Goal: Check status: Check status

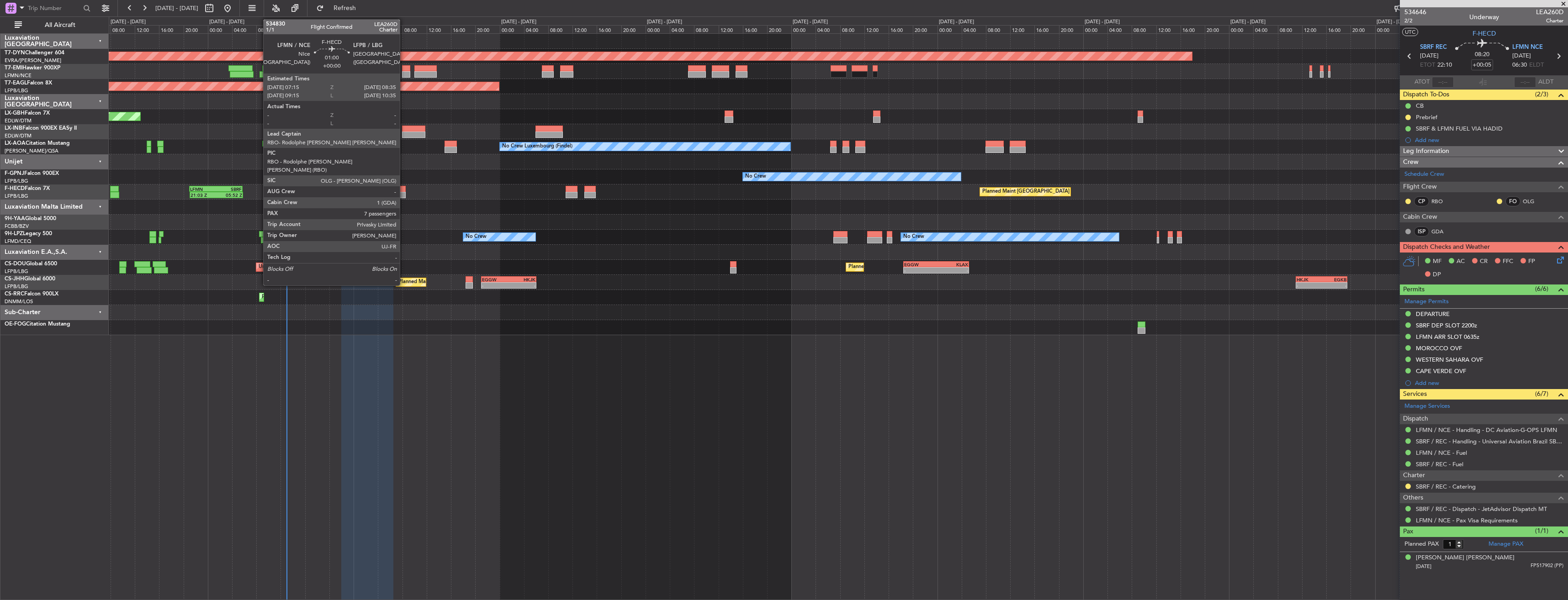
click at [404, 187] on div at bounding box center [401, 189] width 8 height 6
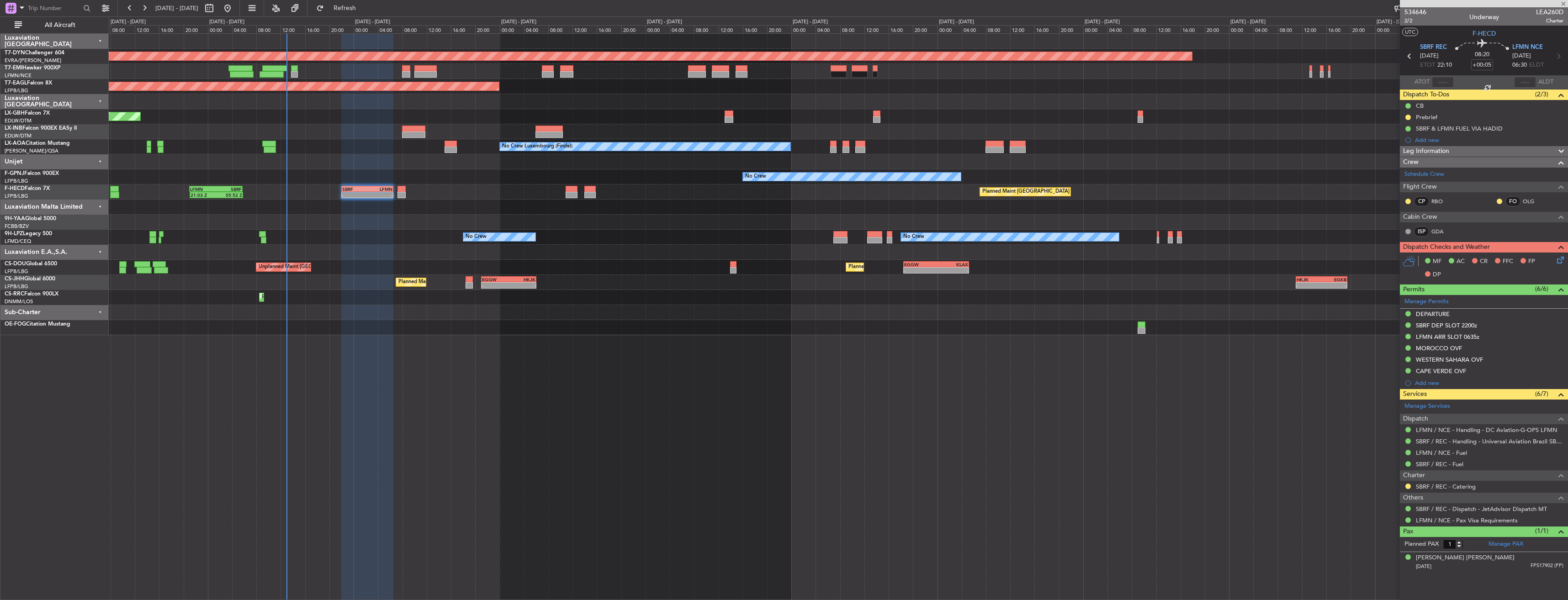
type input "7"
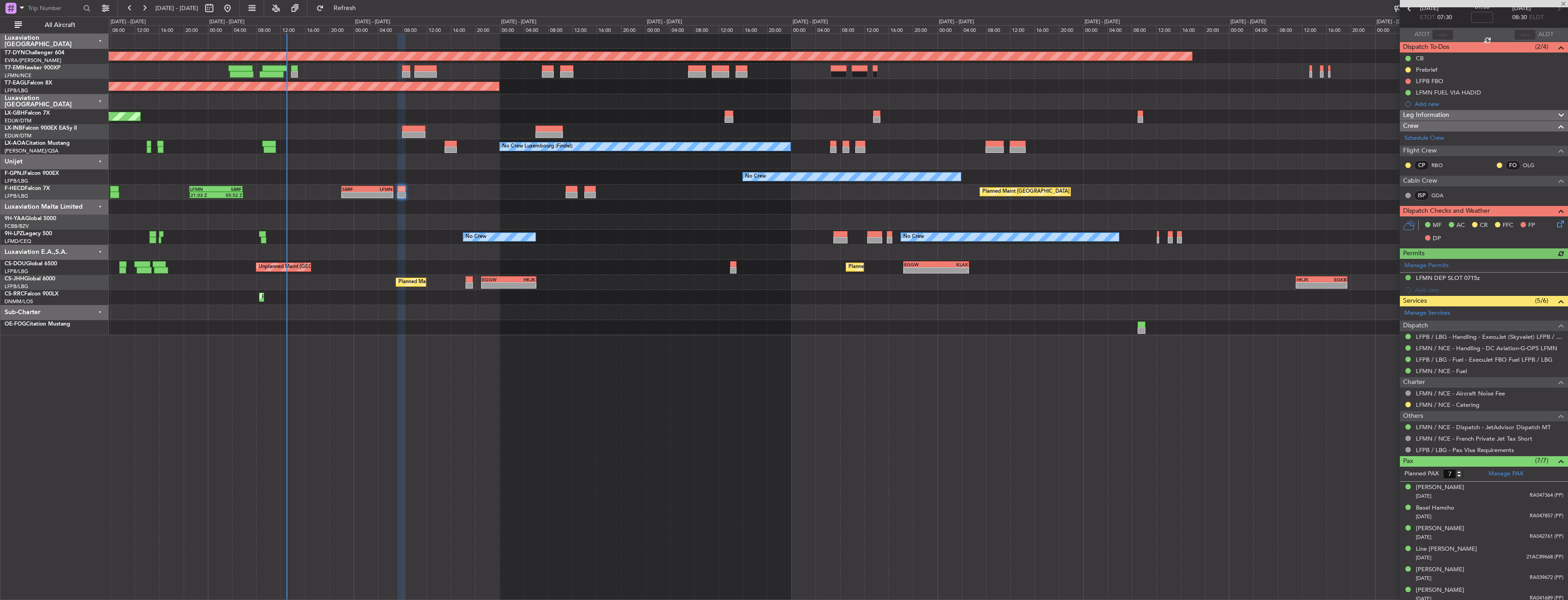
scroll to position [72, 0]
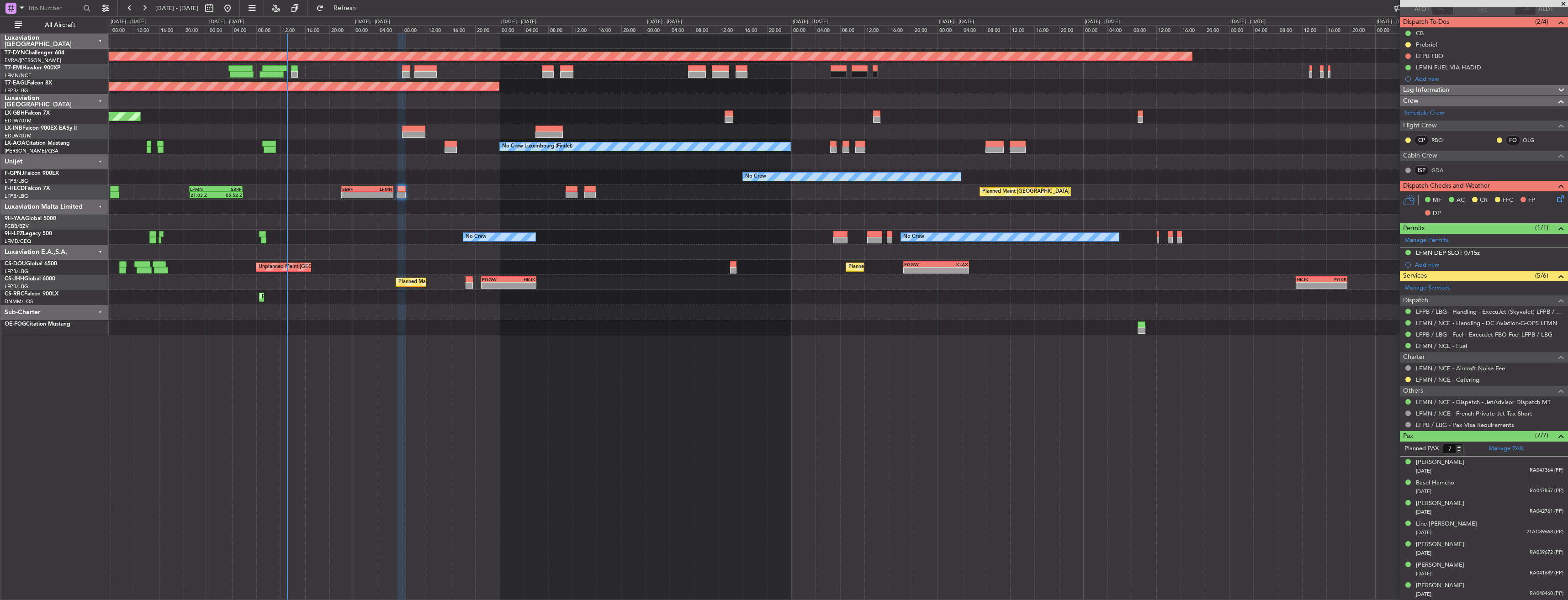
click at [780, 92] on div "Planned Maint [US_STATE] ([GEOGRAPHIC_DATA]) Planned Maint Geneva ([GEOGRAPHIC_…" at bounding box center [838, 86] width 1458 height 15
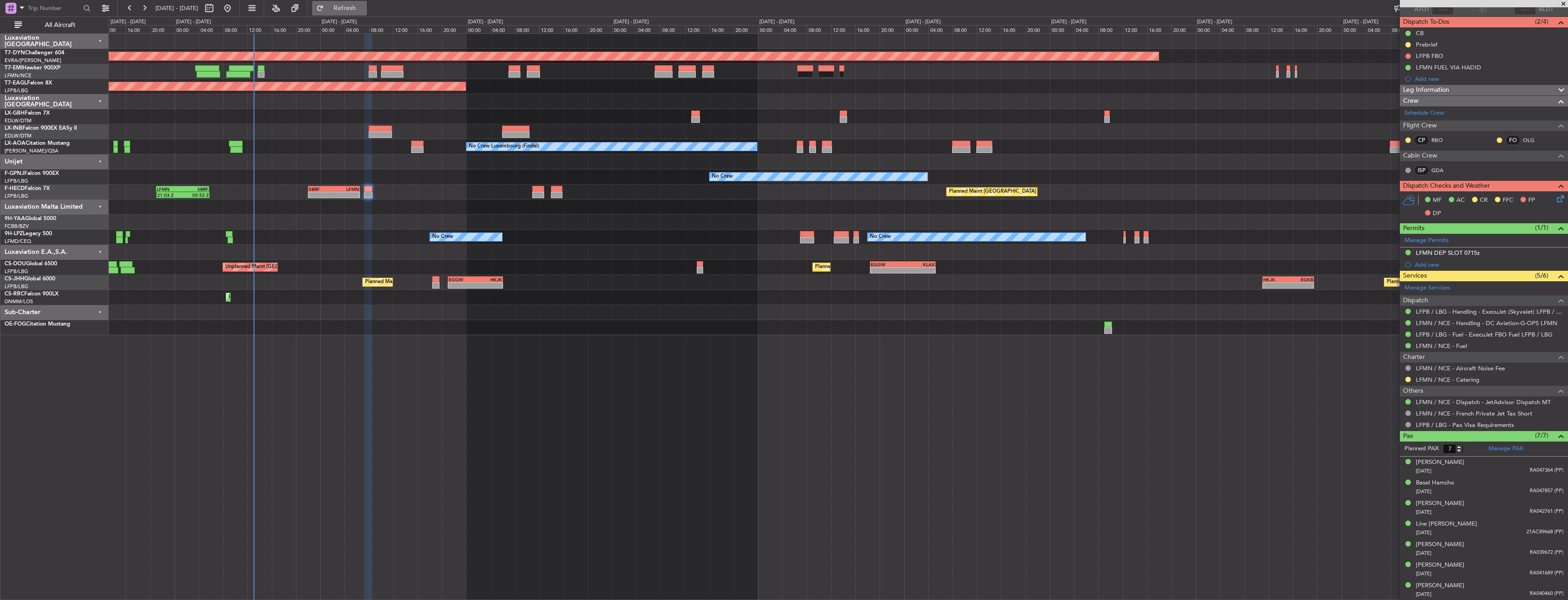
click at [359, 3] on button "Refresh" at bounding box center [339, 8] width 55 height 14
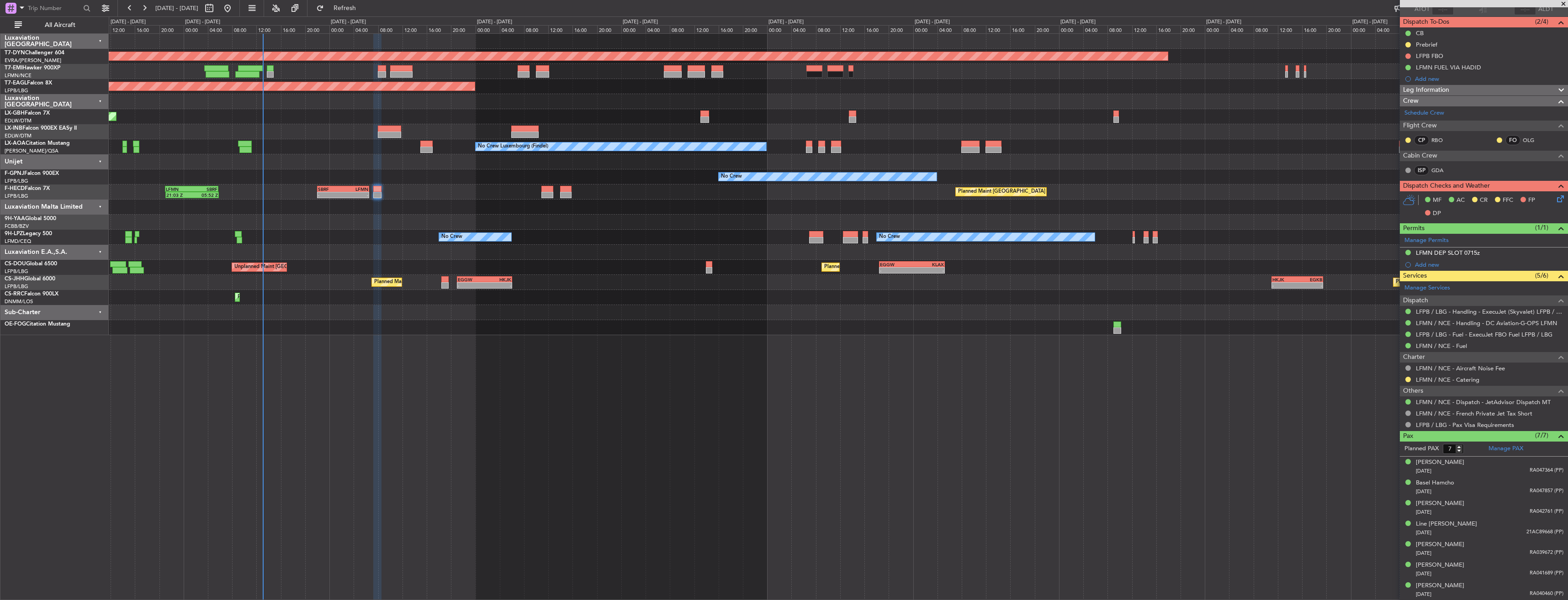
click at [453, 183] on div "No Crew No Crew No Crew" at bounding box center [838, 177] width 1458 height 15
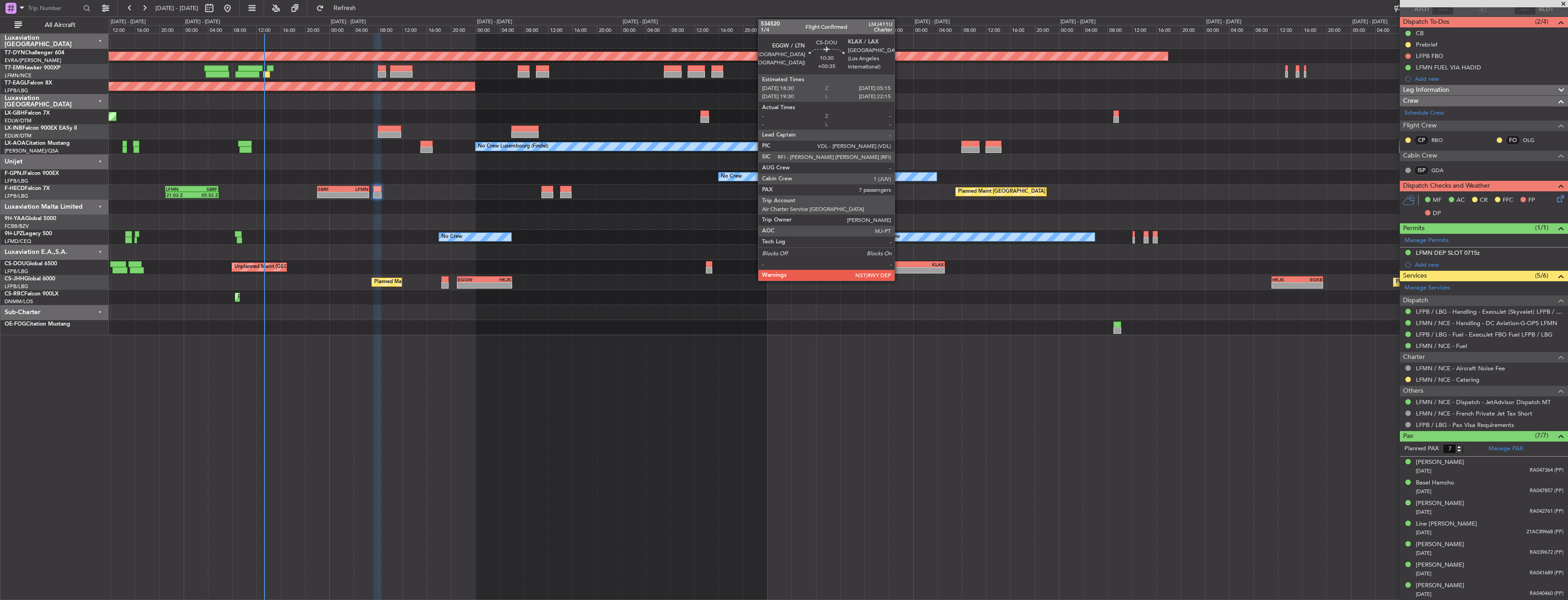
click at [899, 265] on div "EGGW" at bounding box center [896, 265] width 32 height 6
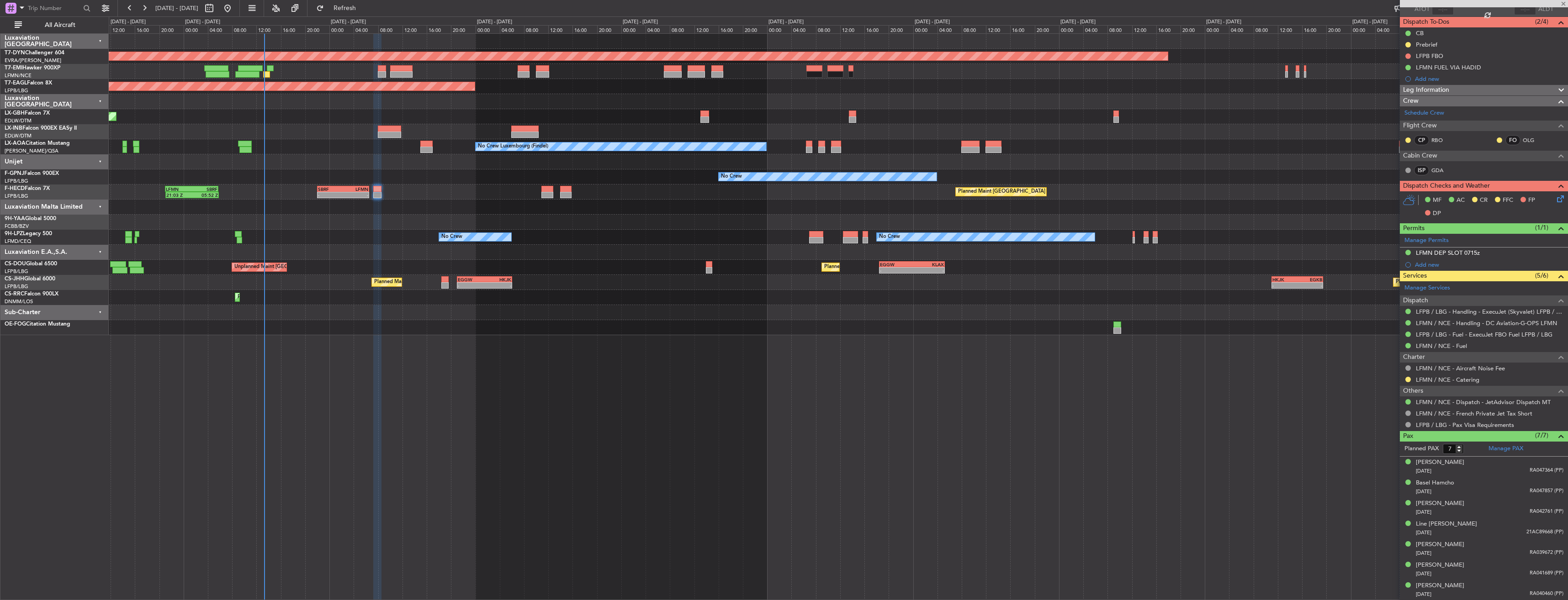
scroll to position [0, 0]
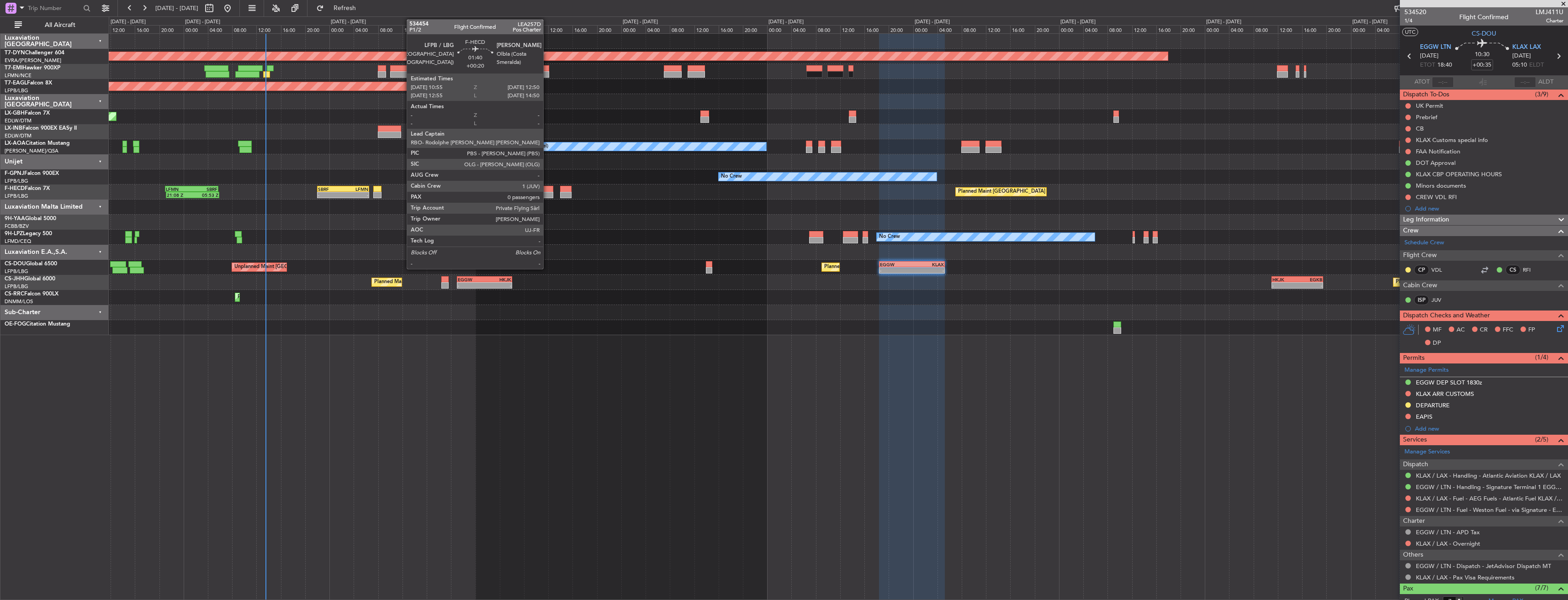
click at [547, 188] on div at bounding box center [547, 189] width 12 height 6
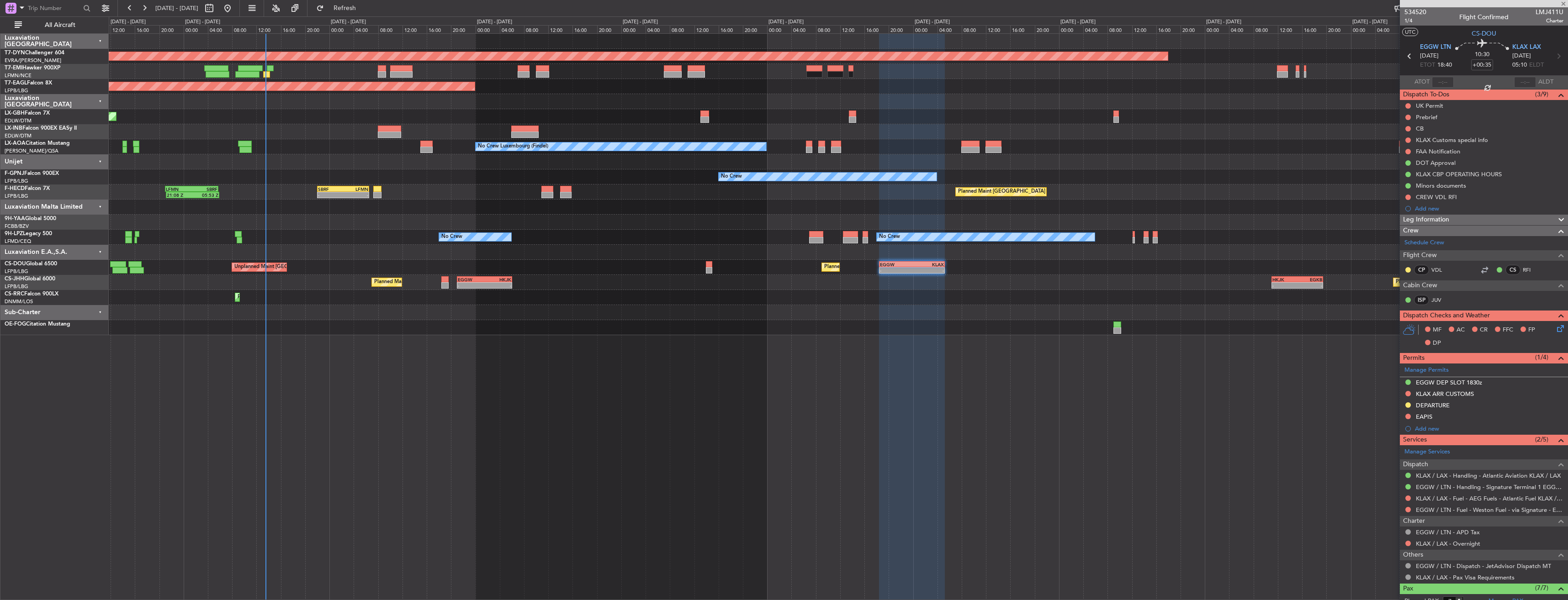
type input "+00:20"
type input "0"
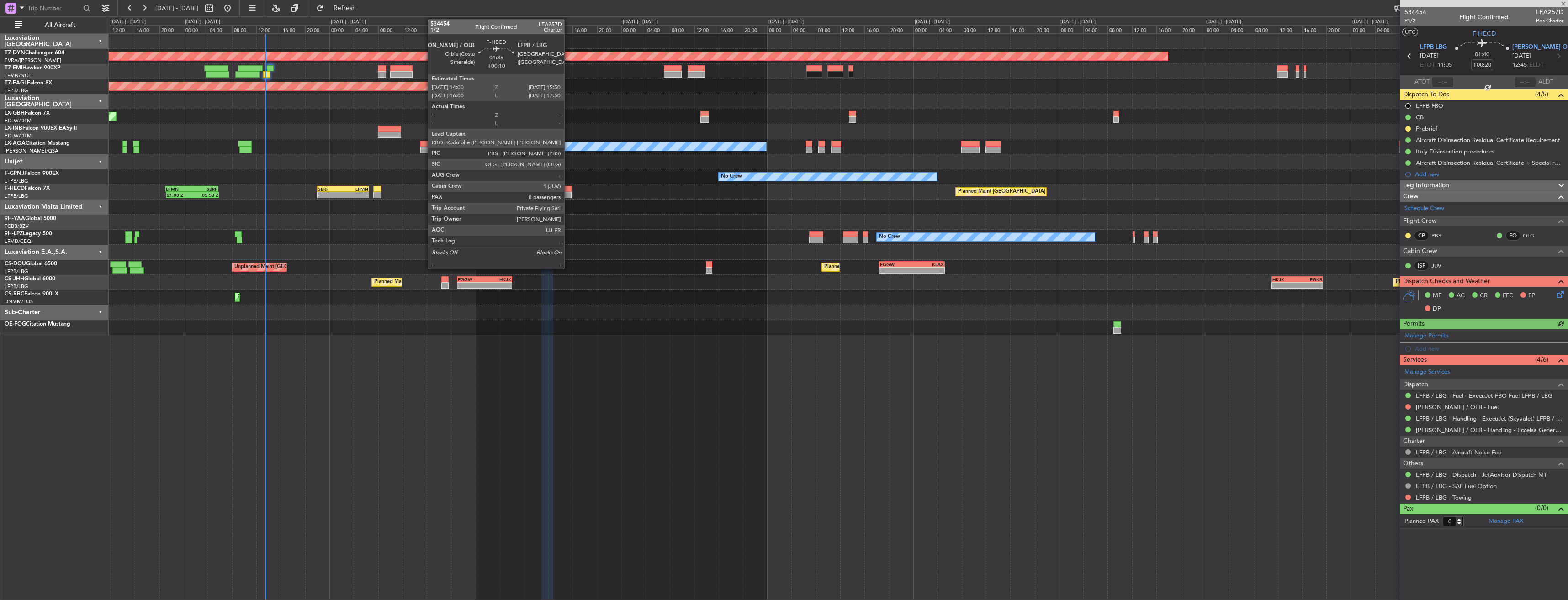
click at [569, 188] on div at bounding box center [566, 189] width 11 height 6
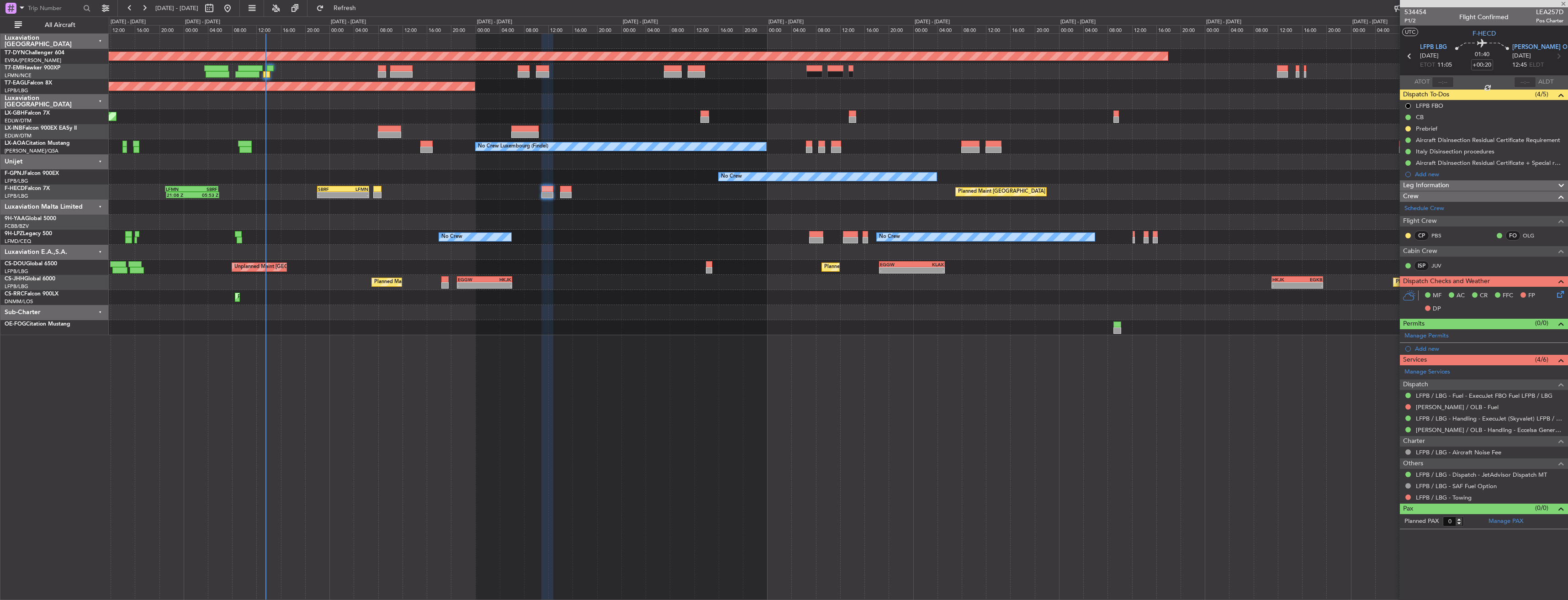
type input "+00:10"
type input "8"
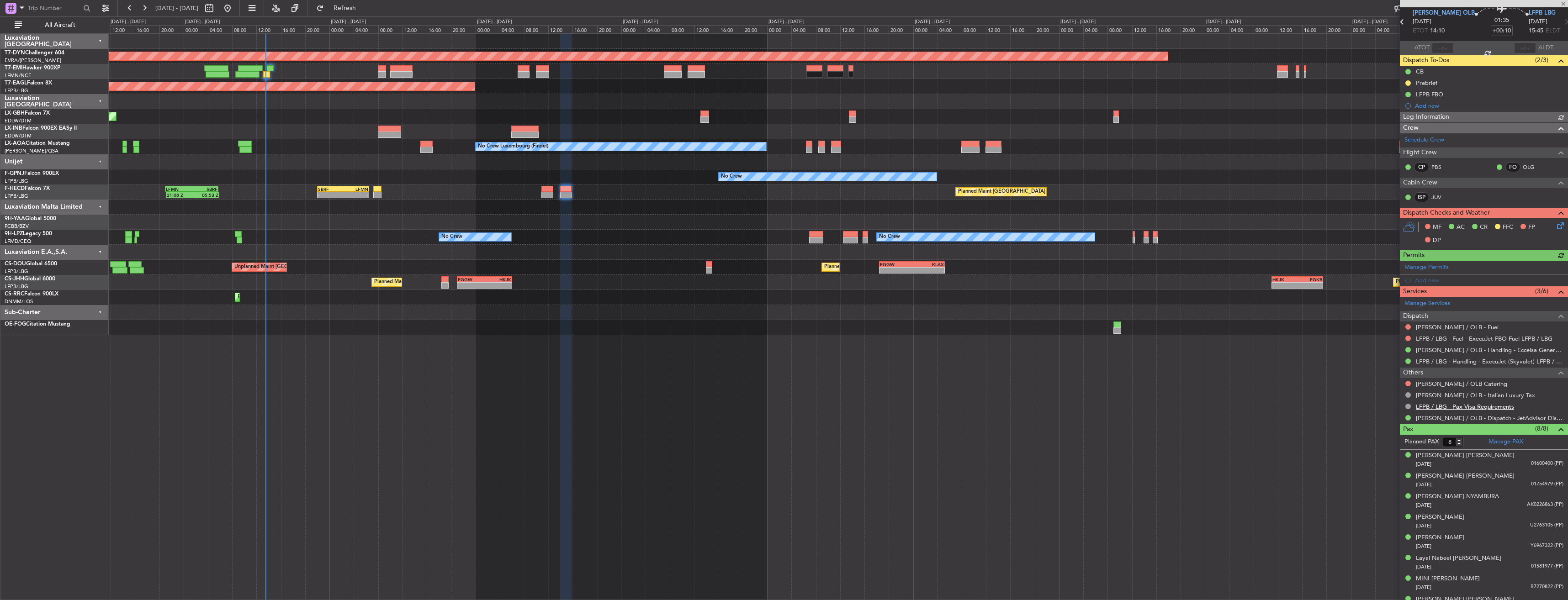
scroll to position [48, 0]
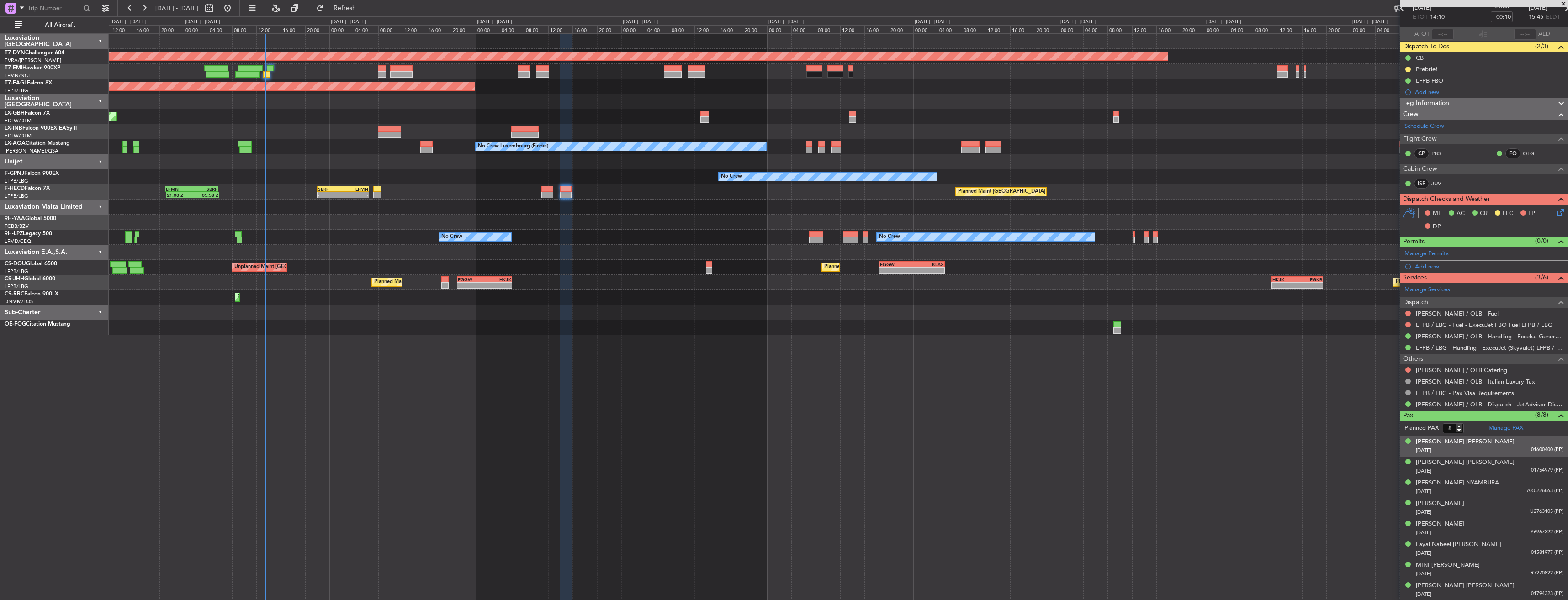
click at [1489, 441] on div "[PERSON_NAME] [PERSON_NAME] [DATE] 01600400 (PP)" at bounding box center [1489, 446] width 147 height 18
click at [1433, 442] on div "[PERSON_NAME] [PERSON_NAME]" at bounding box center [1465, 442] width 99 height 9
